Goal: Task Accomplishment & Management: Manage account settings

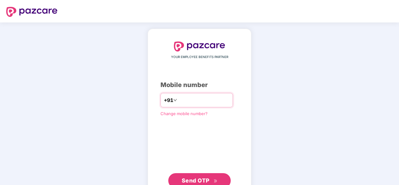
click at [180, 100] on input "number" at bounding box center [203, 100] width 51 height 10
click at [198, 102] on input "number" at bounding box center [203, 100] width 51 height 10
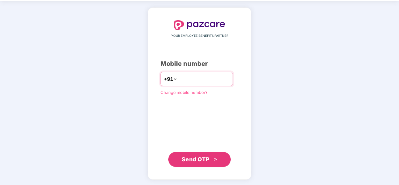
type input "**********"
click at [198, 157] on span "Send OTP" at bounding box center [196, 160] width 28 height 7
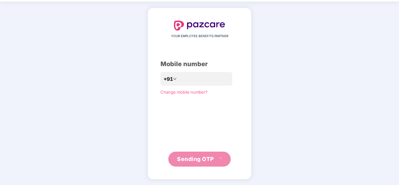
scroll to position [18, 0]
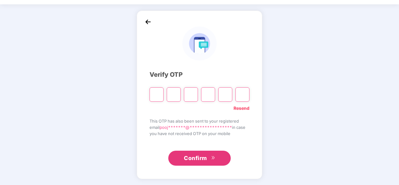
type input "*"
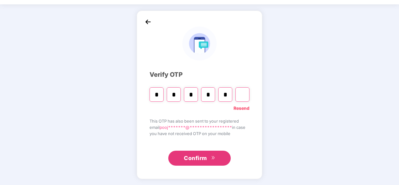
type input "*"
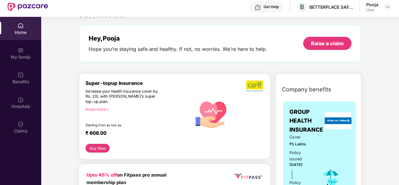
scroll to position [0, 0]
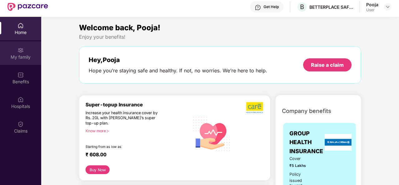
click at [20, 50] on img at bounding box center [20, 50] width 6 height 6
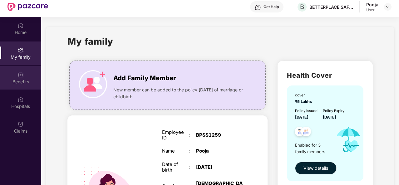
click at [17, 79] on div "Benefits" at bounding box center [20, 82] width 41 height 6
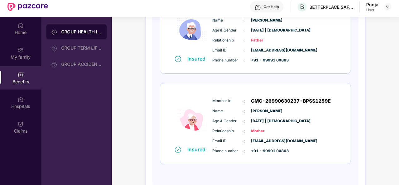
scroll to position [19, 0]
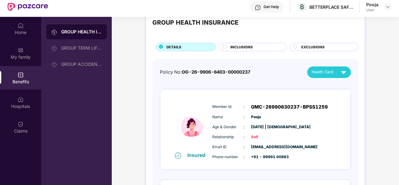
click at [254, 47] on div "INCLUSIONS" at bounding box center [255, 47] width 56 height 7
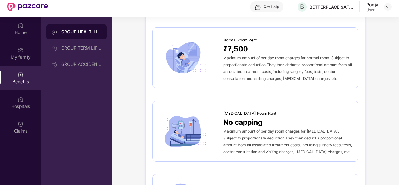
scroll to position [0, 0]
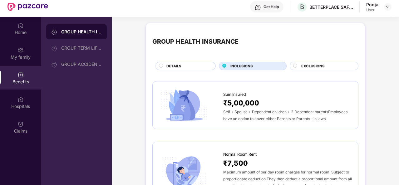
click at [321, 66] on span "EXCLUSIONS" at bounding box center [312, 66] width 23 height 6
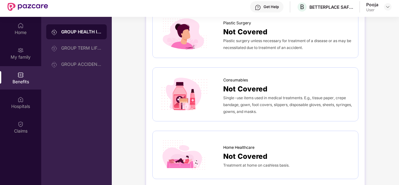
scroll to position [35, 0]
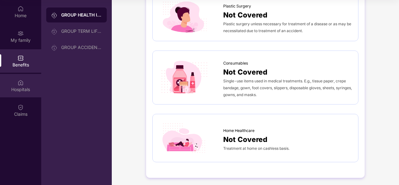
click at [17, 87] on div "Hospitals" at bounding box center [20, 90] width 41 height 6
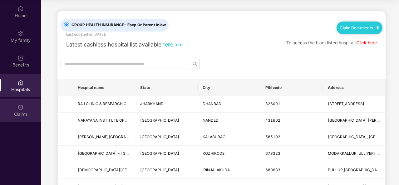
click at [17, 113] on div "Claims" at bounding box center [20, 114] width 41 height 6
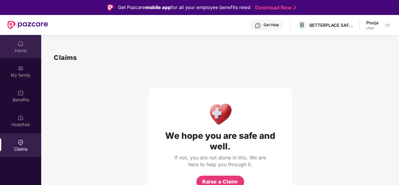
click at [21, 45] on img at bounding box center [20, 44] width 6 height 6
